Goal: Task Accomplishment & Management: Use online tool/utility

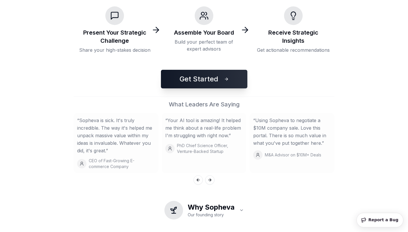
scroll to position [142, 0]
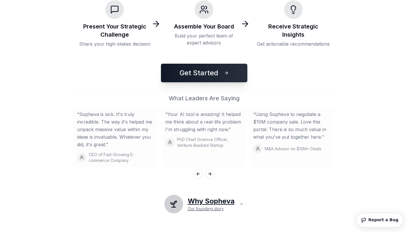
click at [207, 206] on h2 "Why Sopheva" at bounding box center [211, 201] width 47 height 9
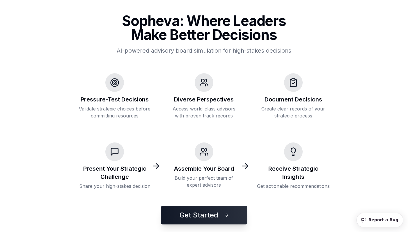
scroll to position [118, 0]
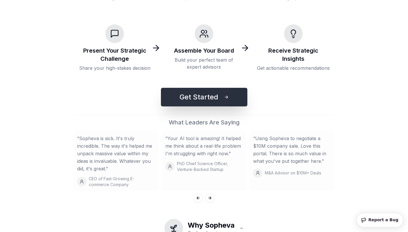
click at [198, 96] on button "Get Started" at bounding box center [204, 97] width 86 height 19
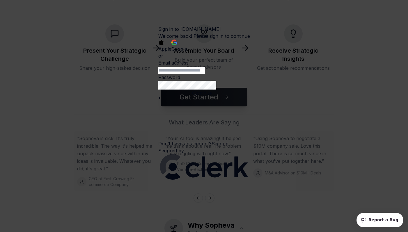
click at [187, 52] on span "Google" at bounding box center [179, 49] width 16 height 6
